Goal: Task Accomplishment & Management: Manage account settings

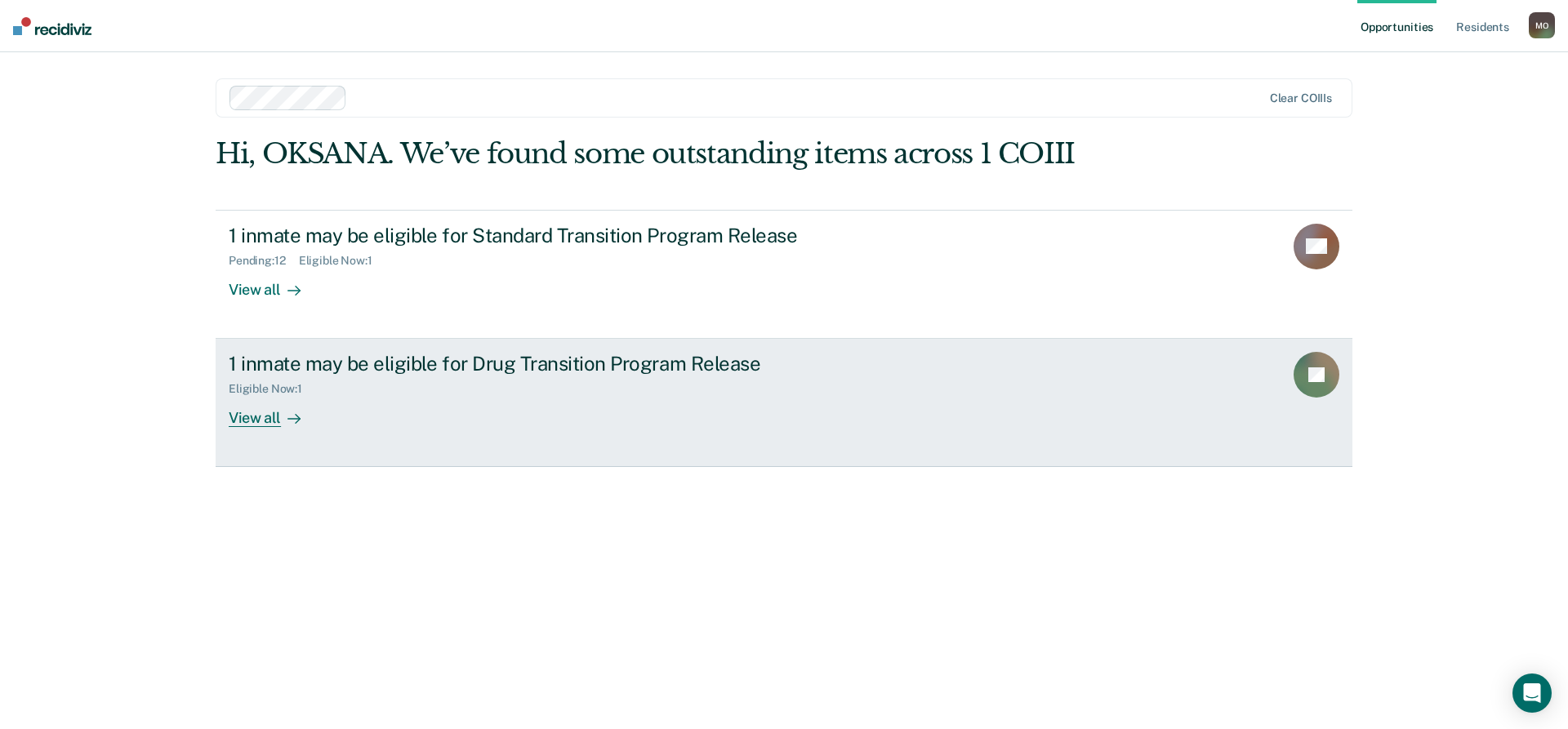
click at [261, 416] on div "View all" at bounding box center [275, 412] width 92 height 32
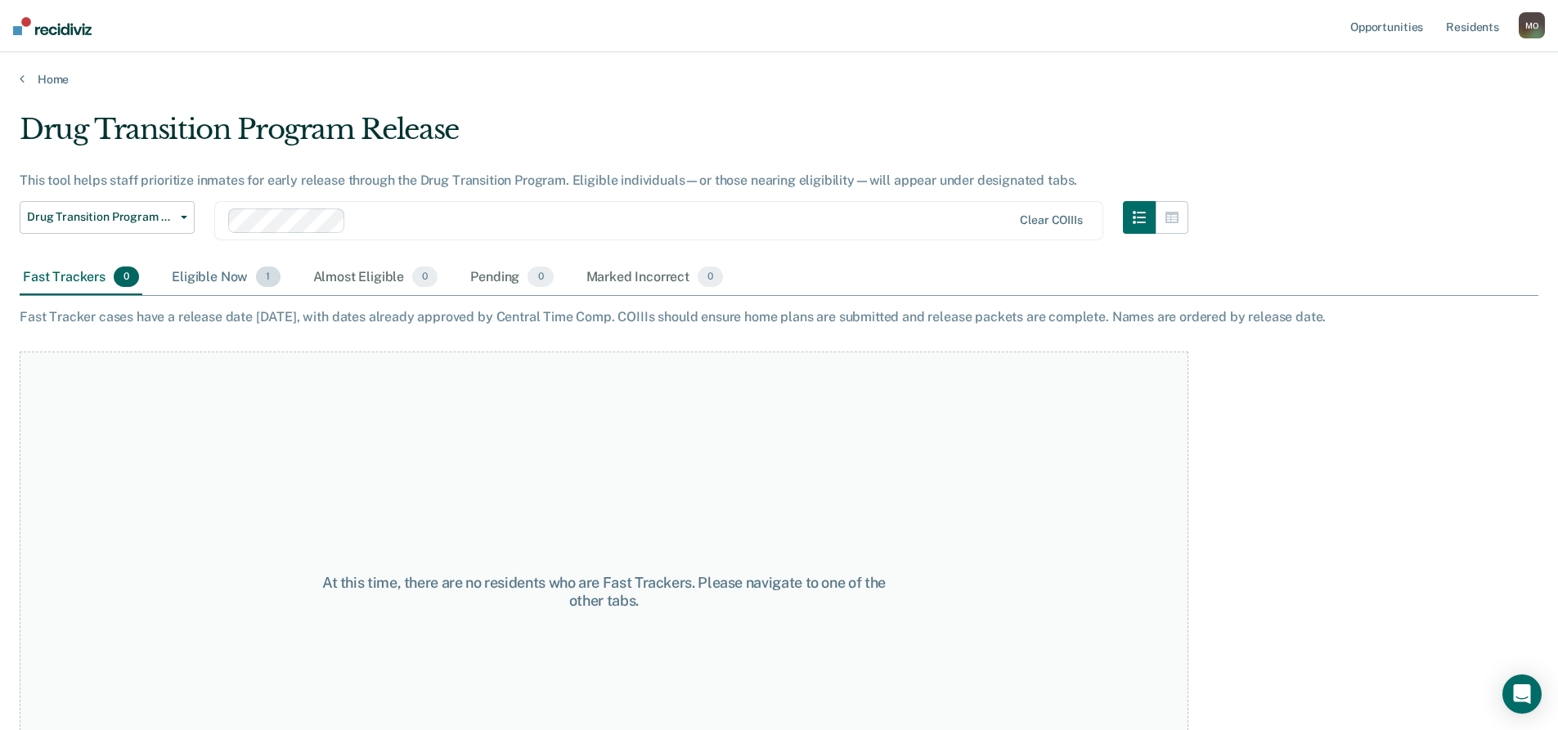
click at [225, 278] on div "Eligible Now 1" at bounding box center [225, 278] width 115 height 36
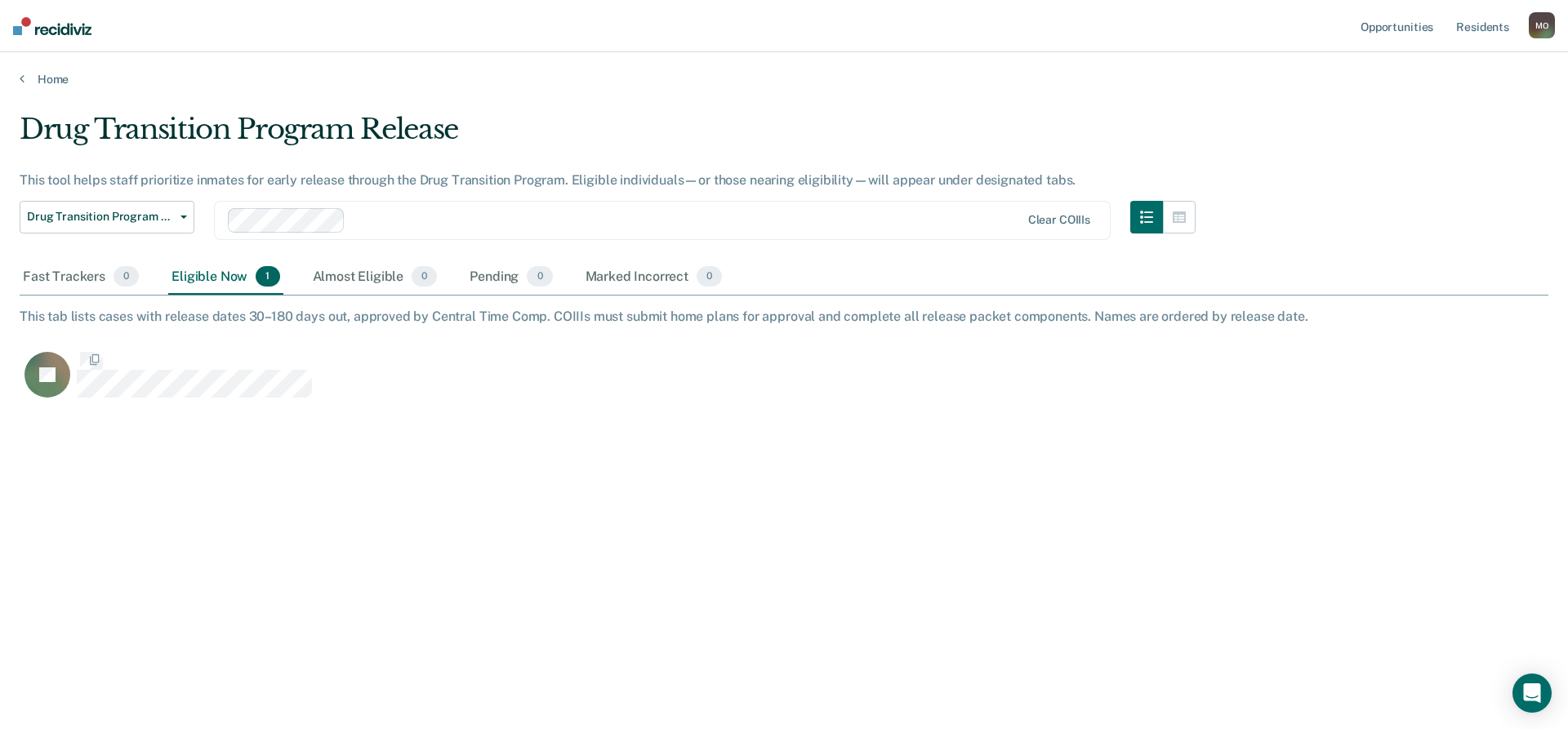
scroll to position [482, 1517]
click at [157, 222] on span "Drug Transition Program Release" at bounding box center [100, 217] width 147 height 14
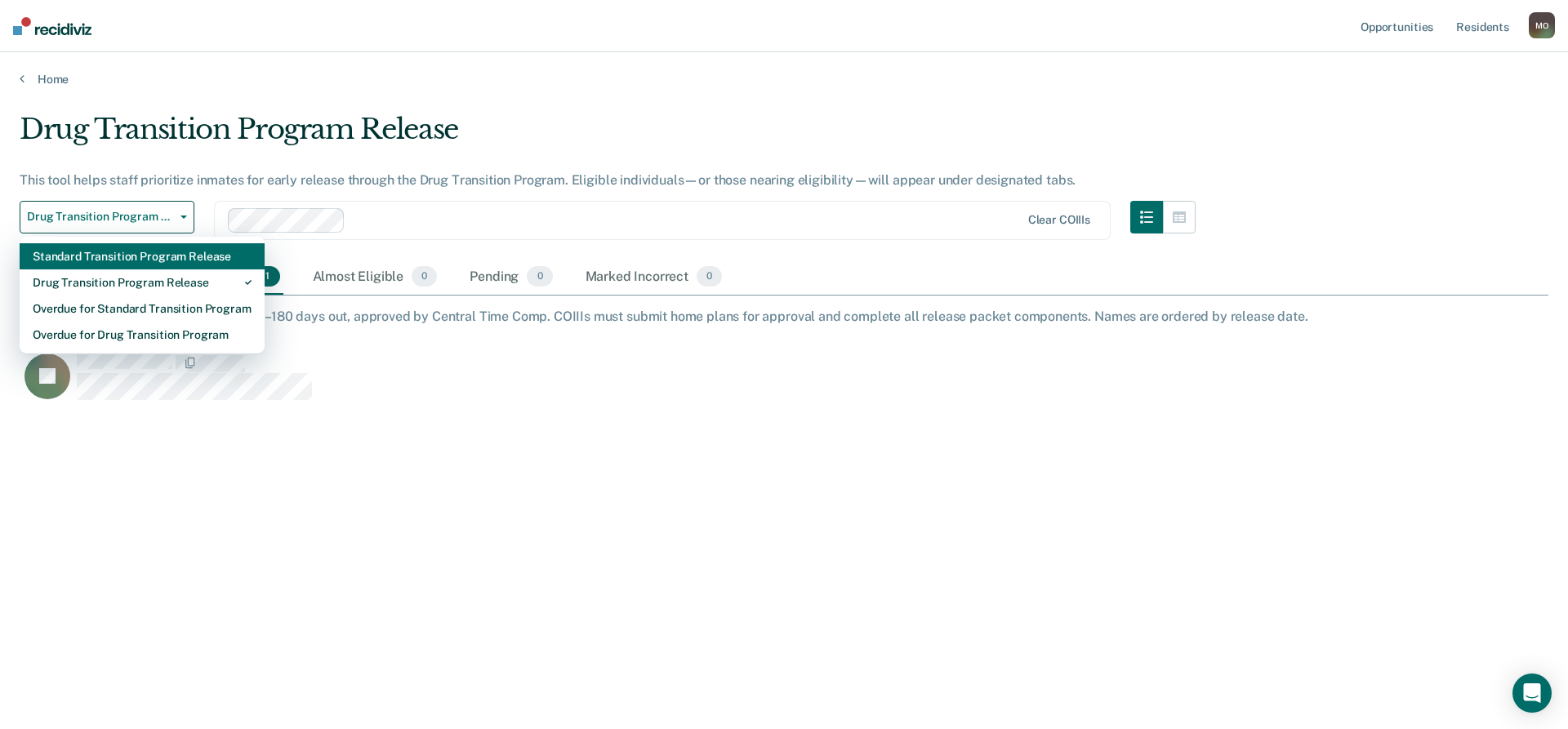
click at [147, 255] on div "Standard Transition Program Release" at bounding box center [142, 257] width 219 height 26
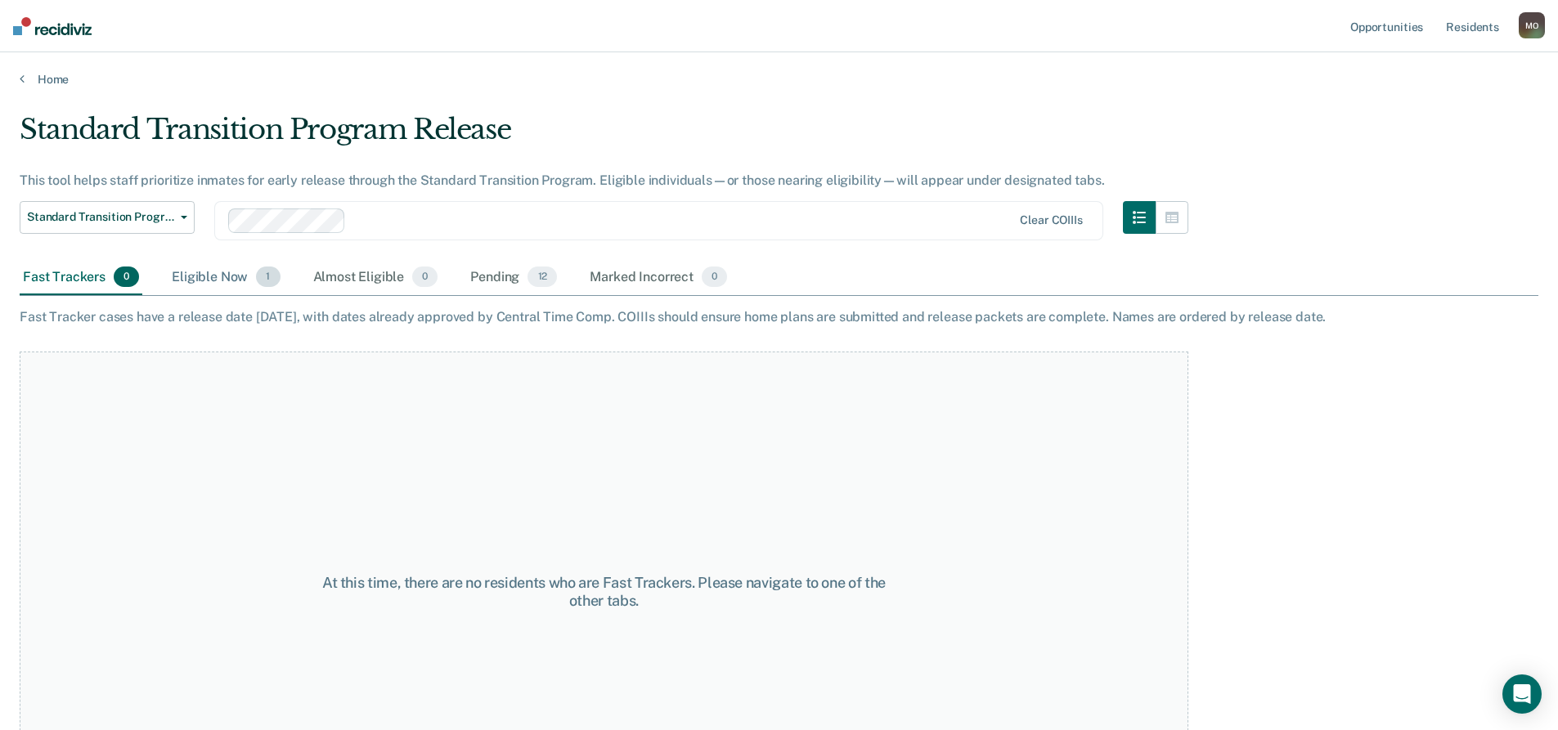
click at [209, 278] on div "Eligible Now 1" at bounding box center [225, 278] width 115 height 36
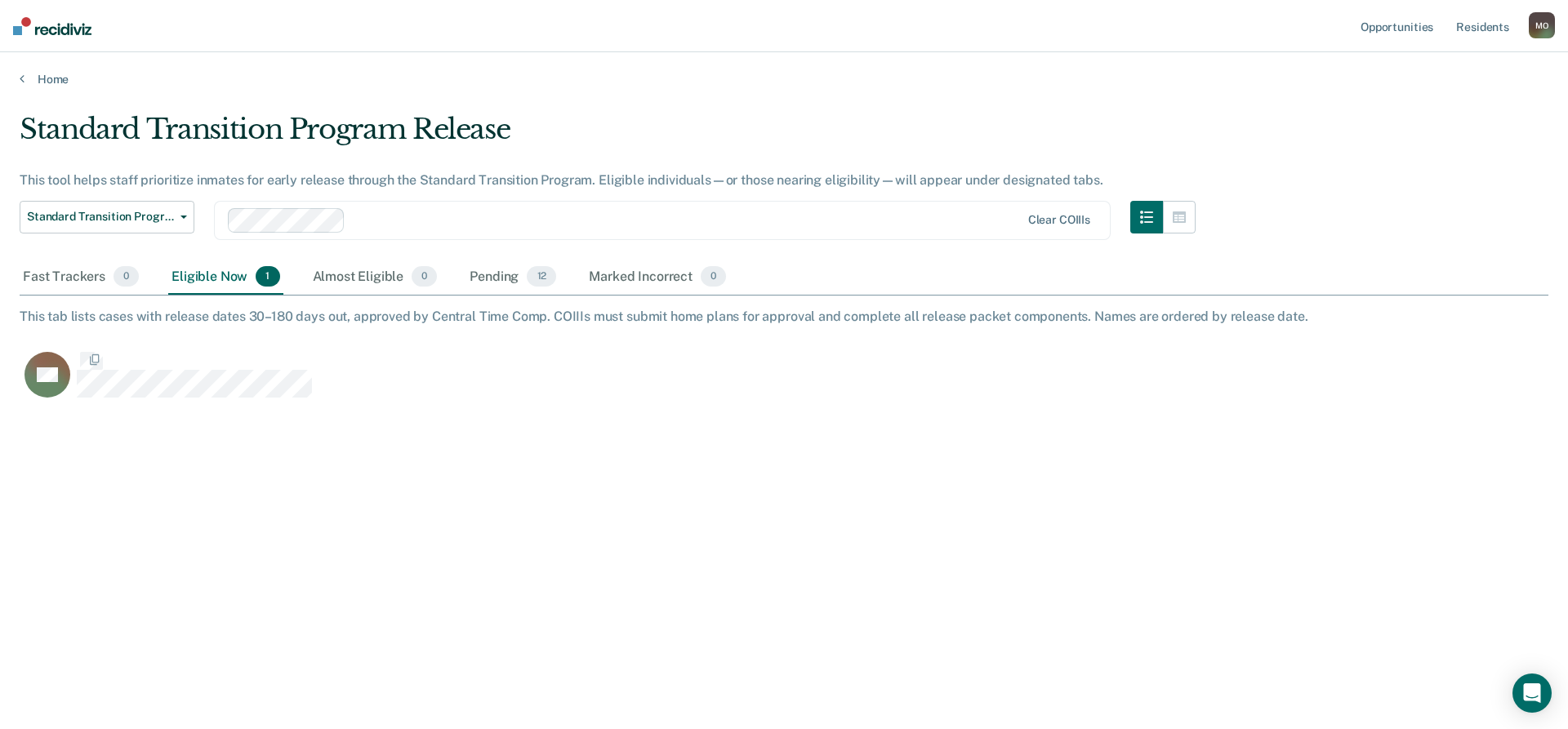
scroll to position [482, 1517]
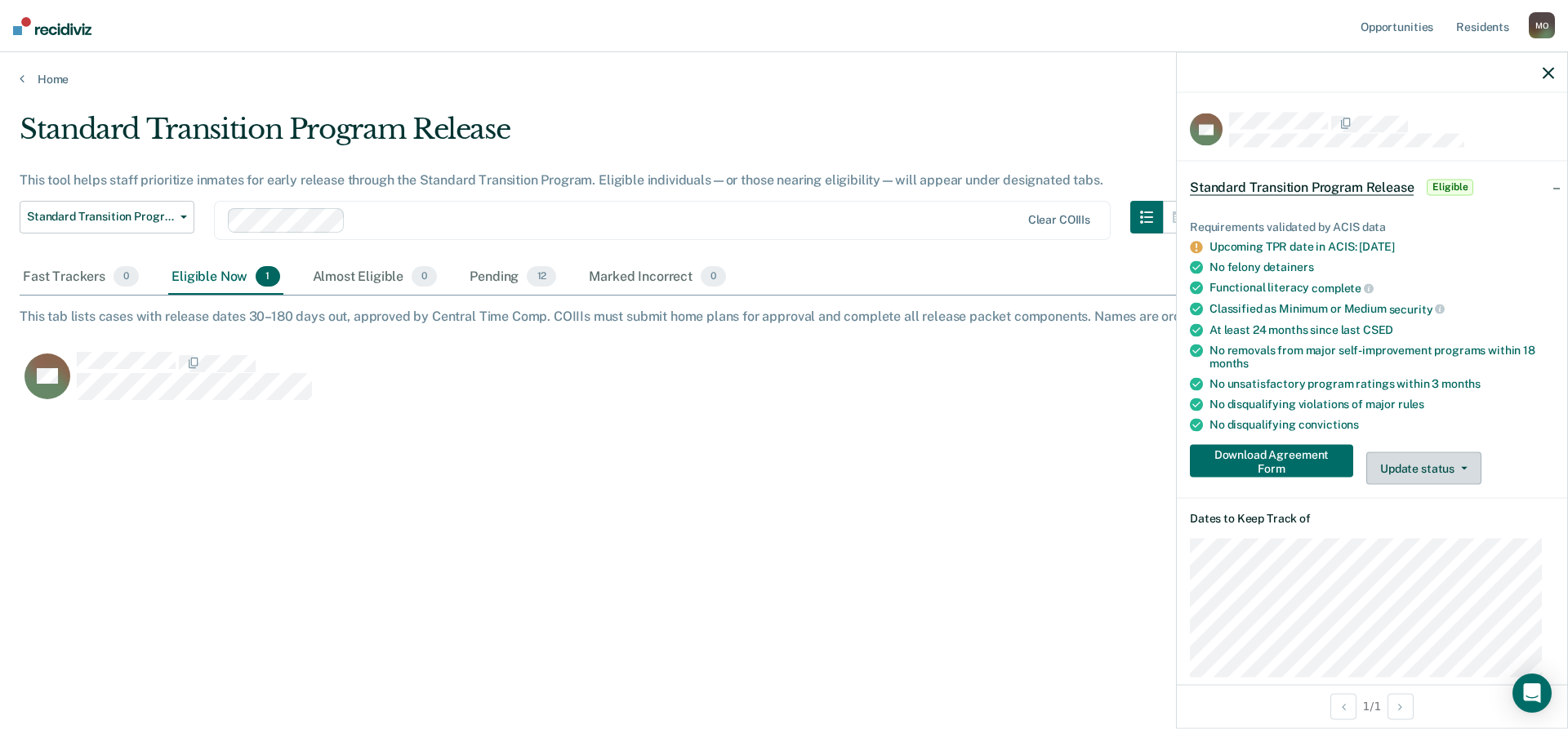
click at [1451, 466] on button "Update status" at bounding box center [1423, 468] width 115 height 33
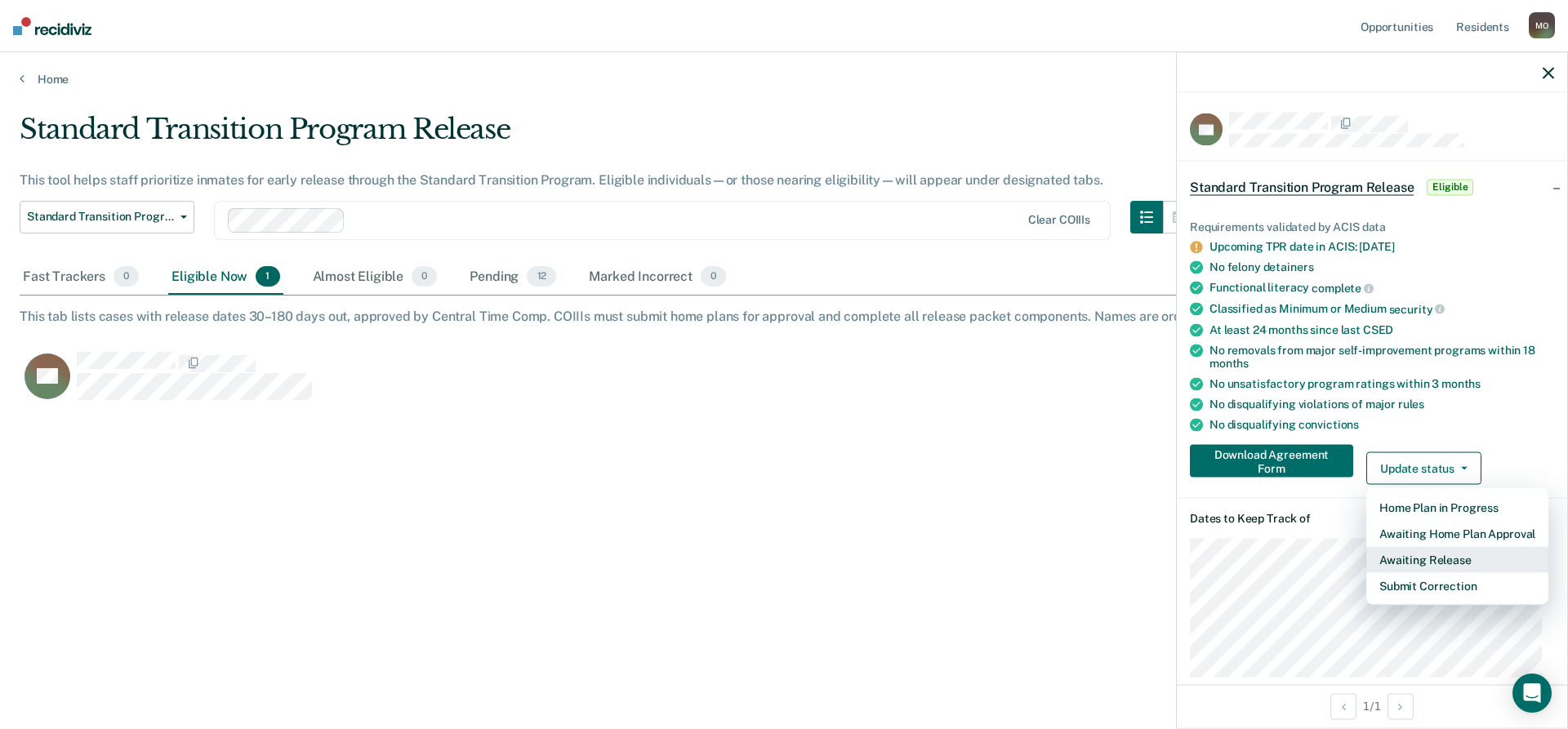
click at [1450, 557] on button "Awaiting Release" at bounding box center [1457, 560] width 182 height 26
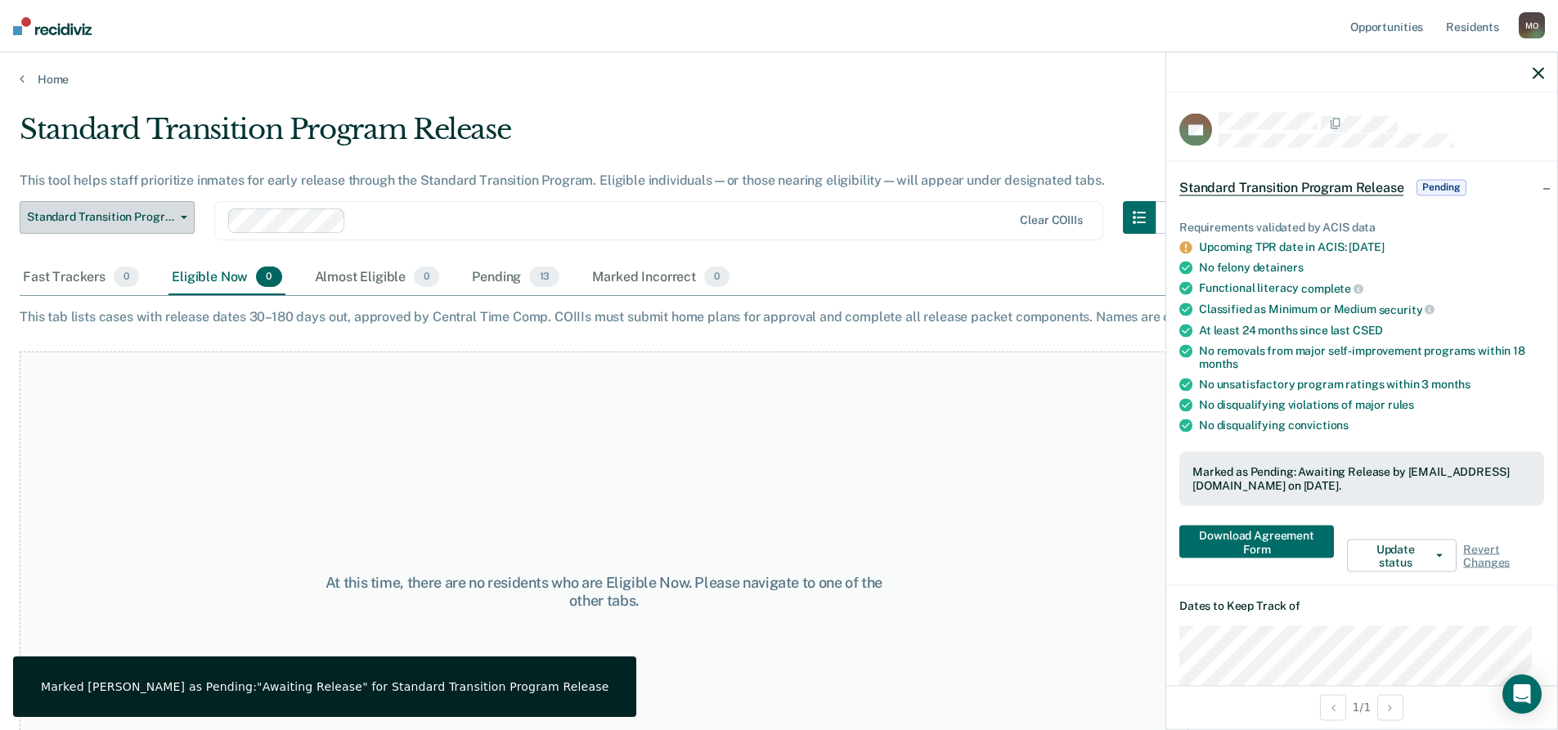
click at [175, 219] on button "Standard Transition Program Release" at bounding box center [107, 217] width 175 height 33
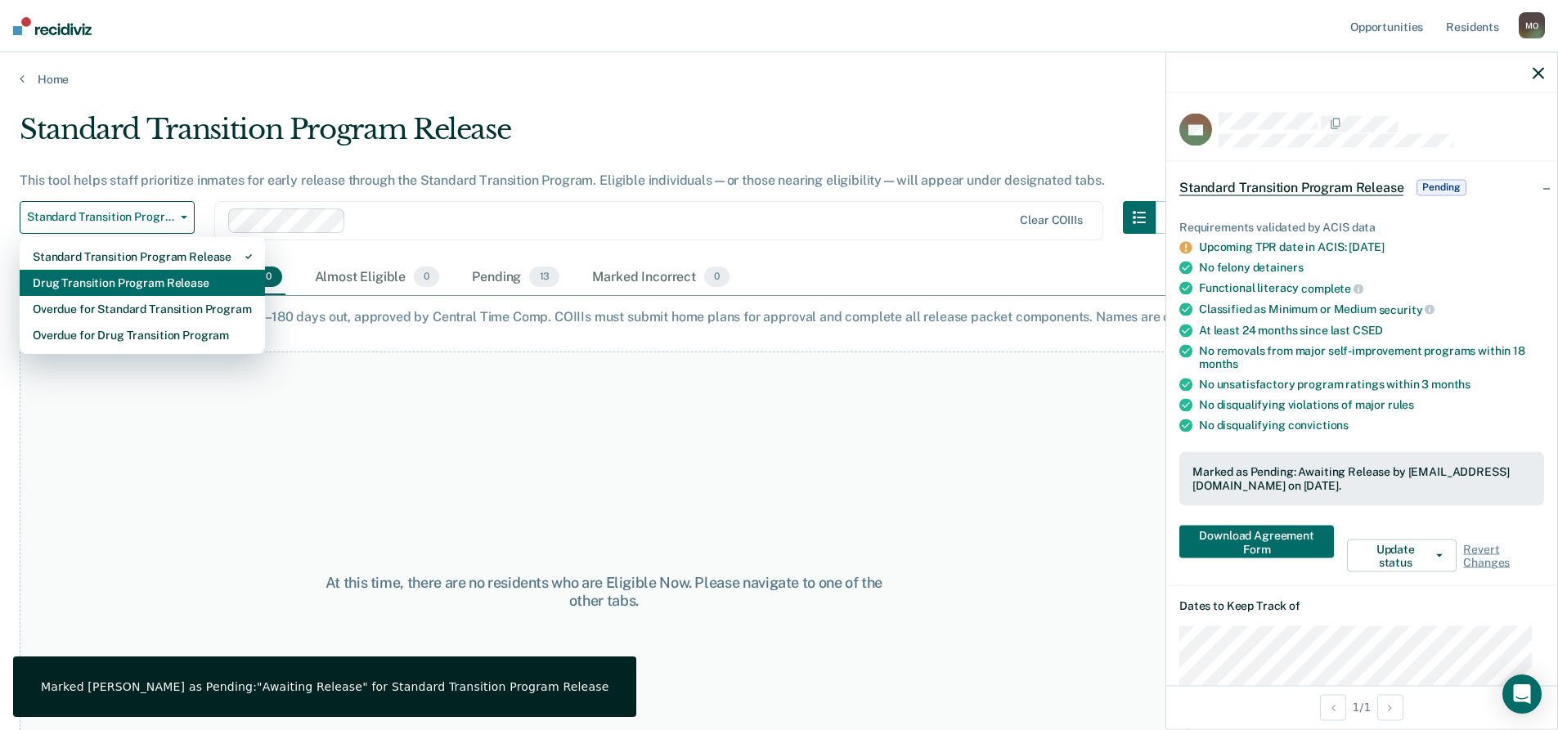
click at [158, 291] on div "Drug Transition Program Release" at bounding box center [142, 283] width 219 height 26
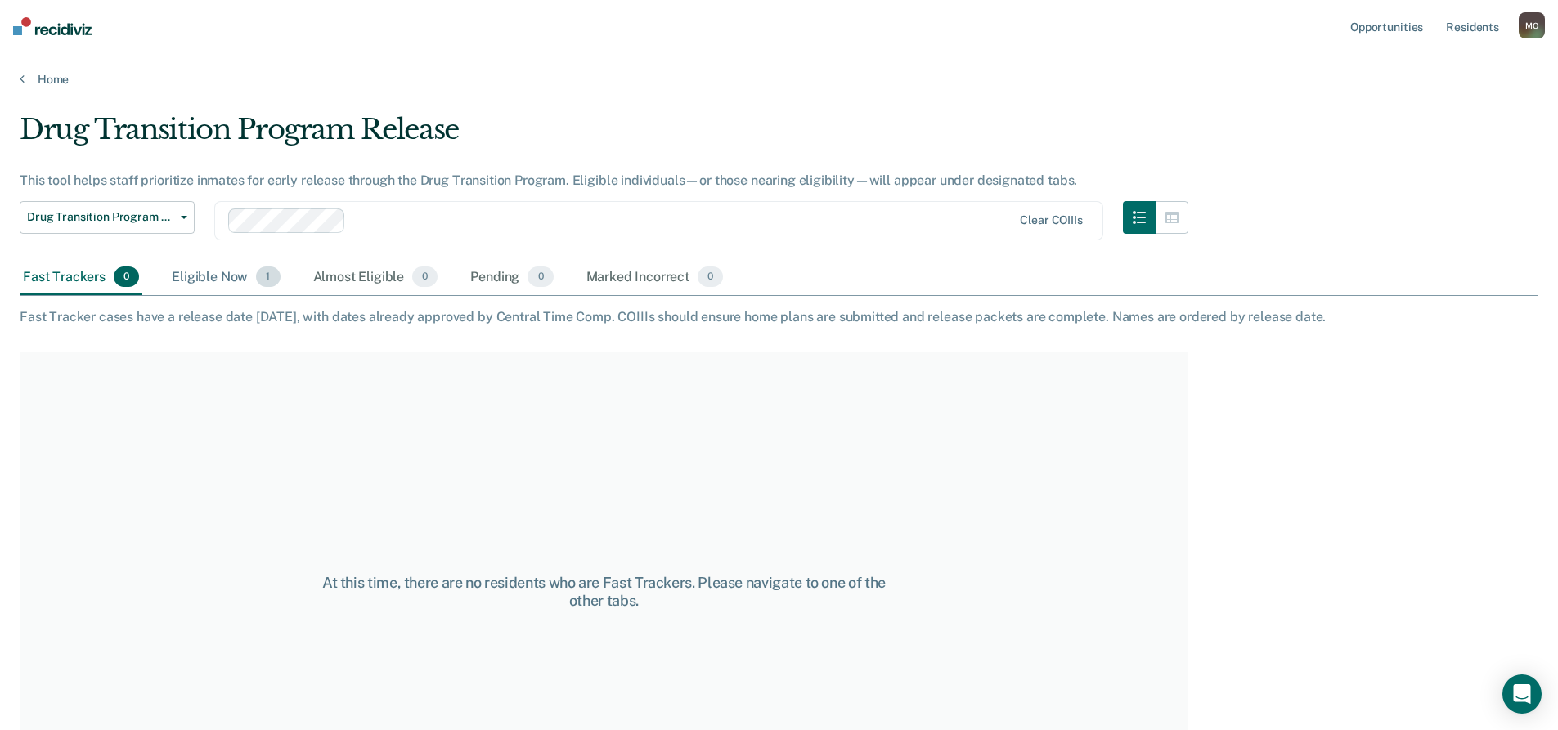
click at [200, 276] on div "Eligible Now 1" at bounding box center [225, 278] width 115 height 36
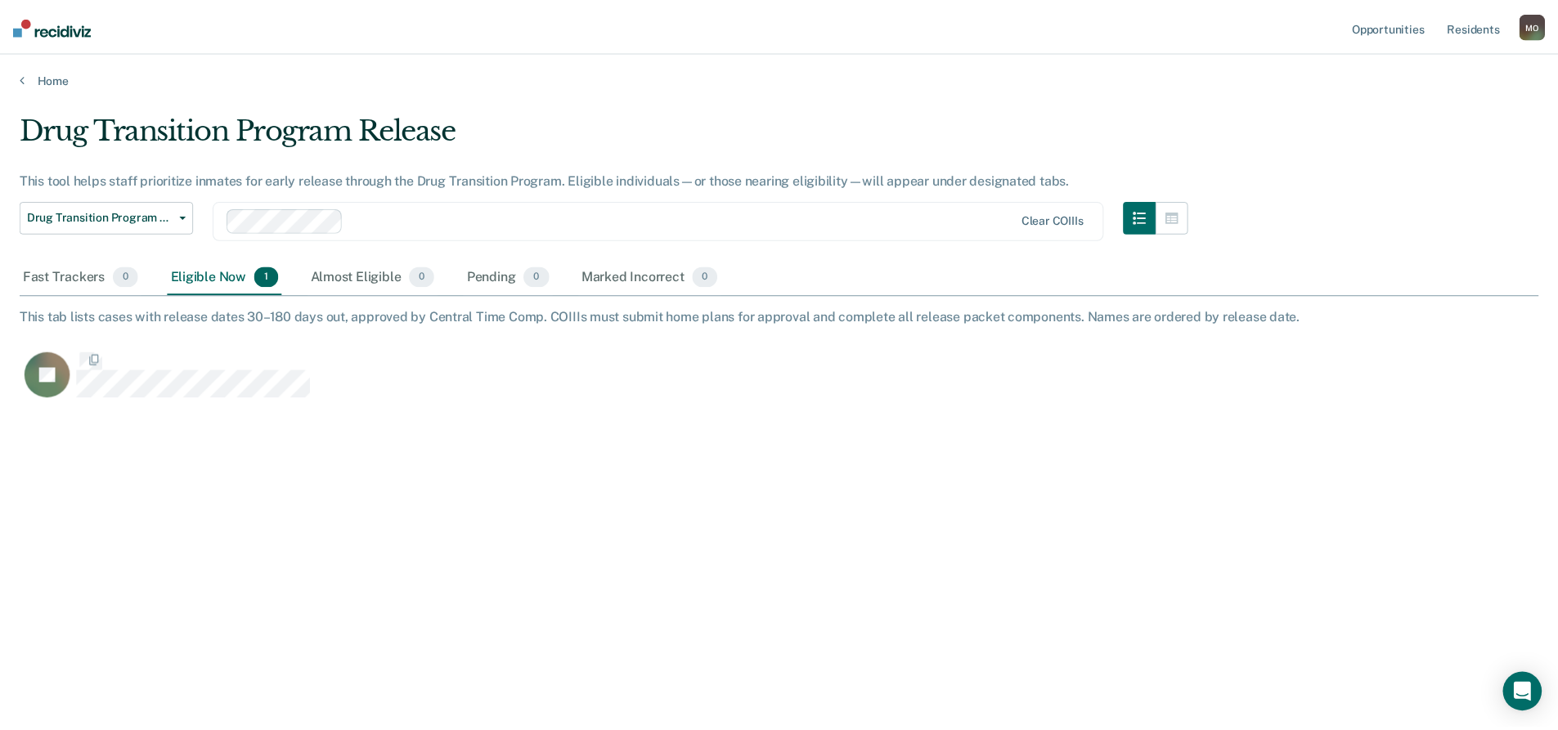
scroll to position [483, 1519]
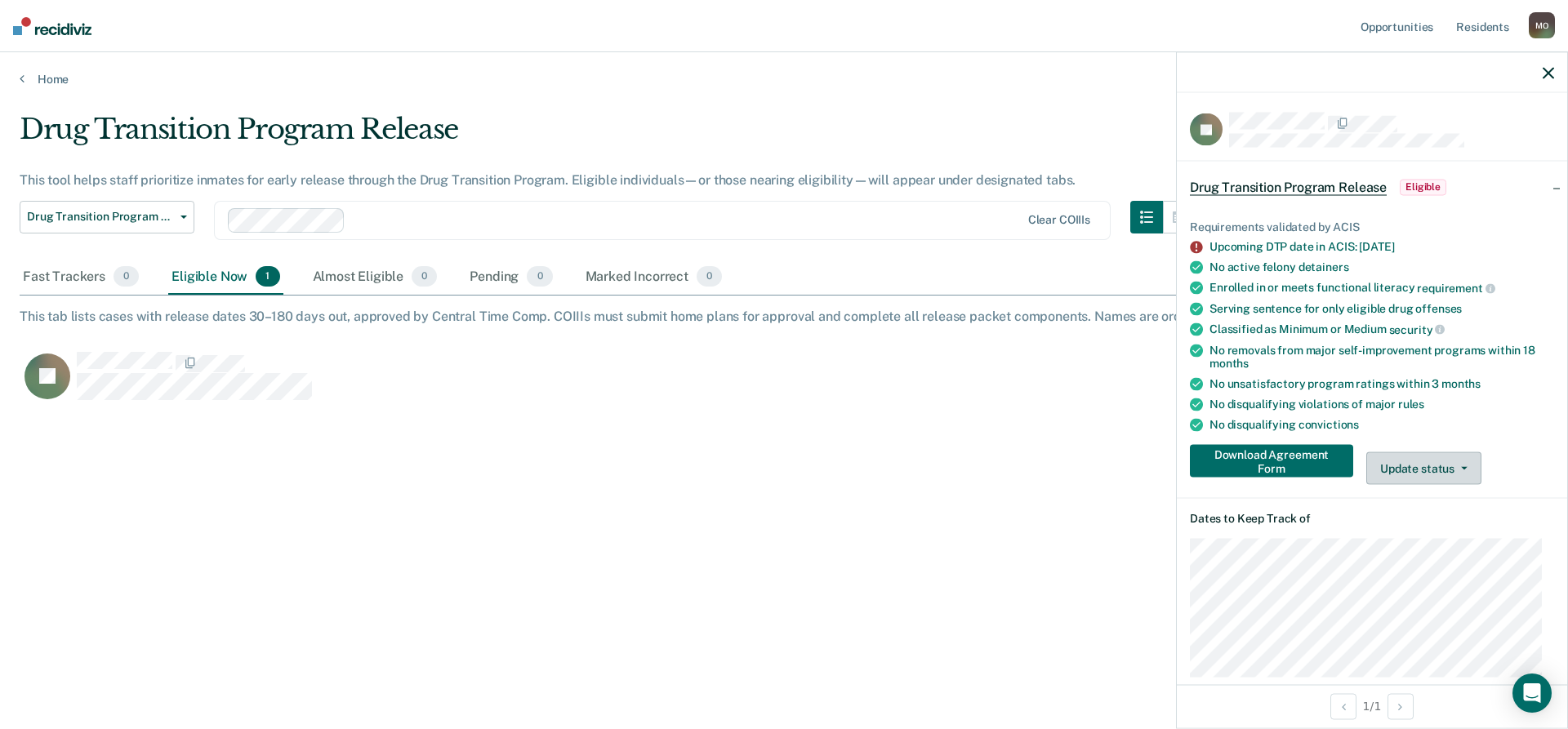
click at [1429, 471] on button "Update status" at bounding box center [1423, 468] width 115 height 33
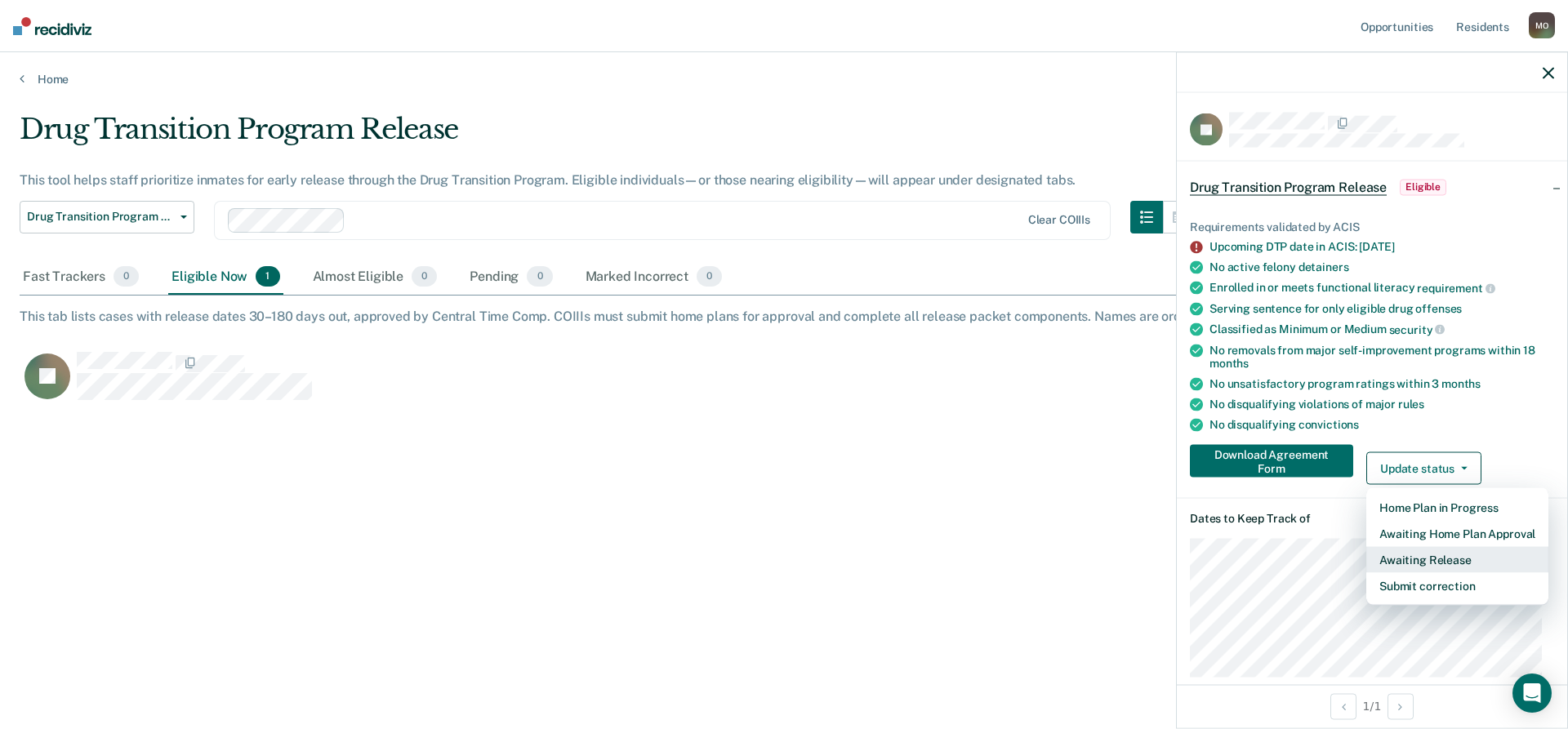
click at [1431, 557] on button "Awaiting Release" at bounding box center [1457, 560] width 182 height 26
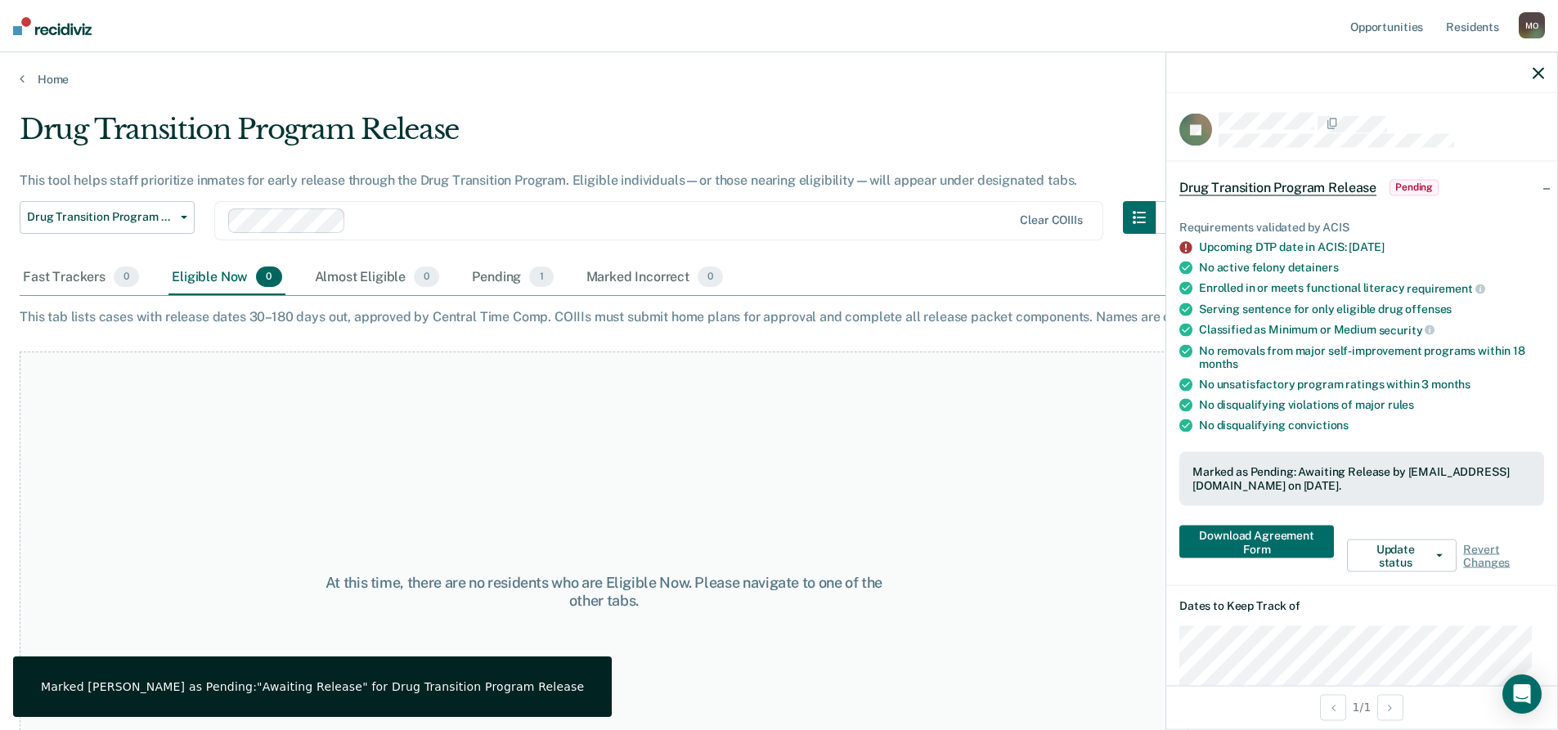
click at [892, 113] on div "Drug Transition Program Release" at bounding box center [604, 136] width 1169 height 47
